Goal: Navigation & Orientation: Find specific page/section

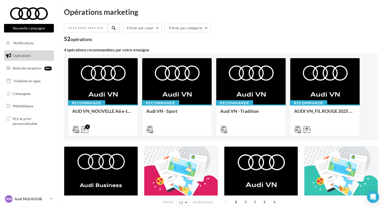
click at [32, 197] on p "Audi MULHOUSE" at bounding box center [32, 199] width 34 height 5
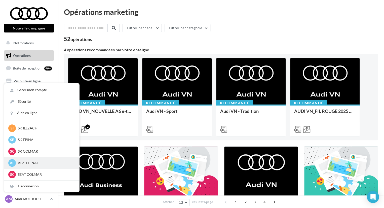
scroll to position [51, 0]
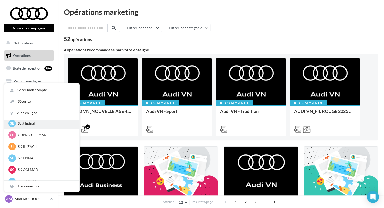
click at [33, 126] on div "SE Seat Epinal SEAT-EPINAL" at bounding box center [41, 124] width 67 height 8
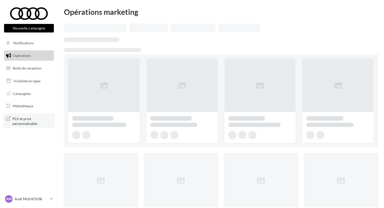
click at [22, 119] on span "PLV et print personnalisable" at bounding box center [32, 120] width 39 height 11
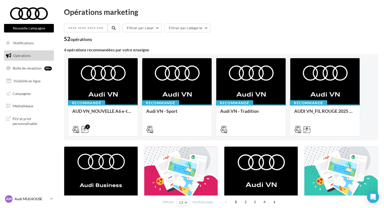
click at [27, 194] on link "AM Audi MULHOUSE audi-mulh-roh" at bounding box center [29, 199] width 50 height 10
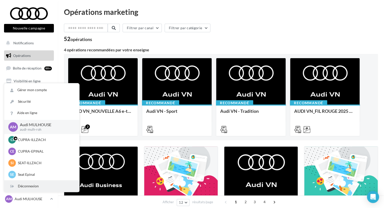
click at [28, 181] on div "Déconnexion" at bounding box center [41, 186] width 75 height 11
